Goal: Find specific page/section

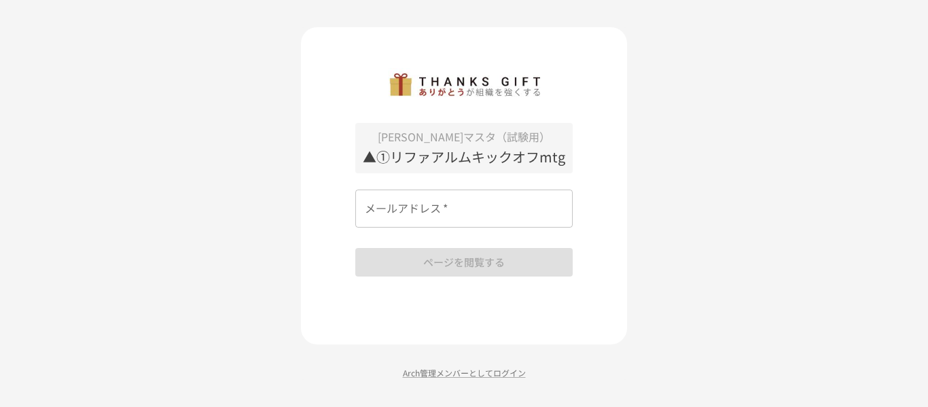
click at [374, 161] on p "▲①リファアルムキックオフmtg" at bounding box center [463, 157] width 217 height 22
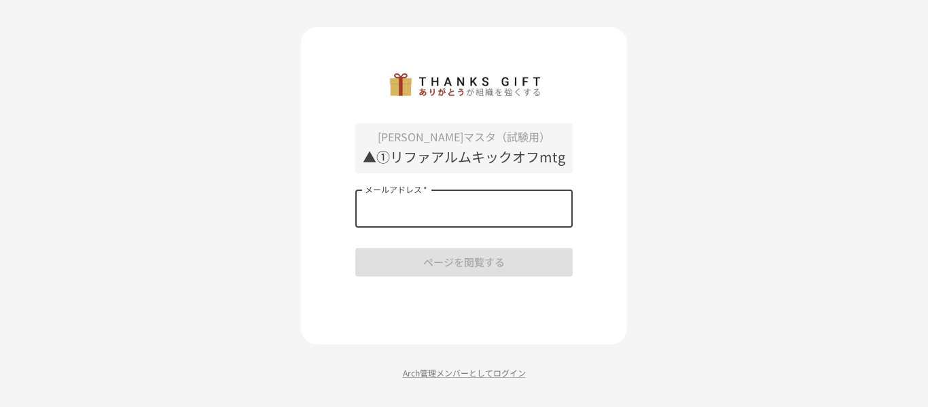
click at [395, 211] on input "メールアドレス   *" at bounding box center [463, 209] width 217 height 38
type input "**********"
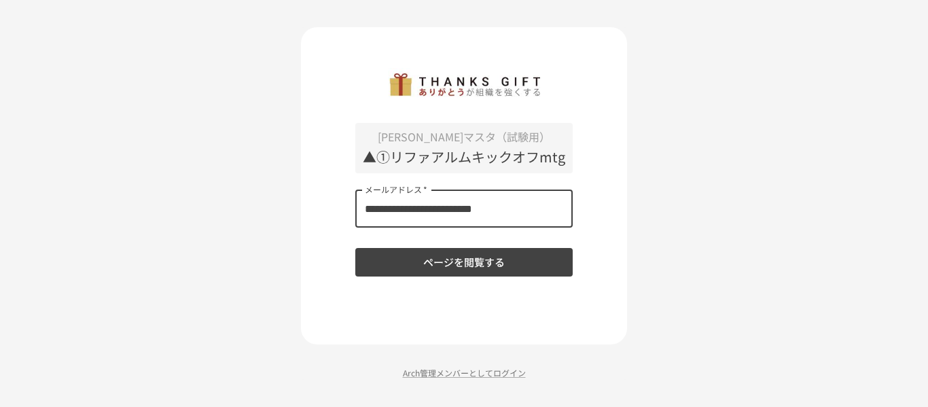
click at [452, 257] on button "ページを閲覧する" at bounding box center [463, 262] width 217 height 29
